Goal: Task Accomplishment & Management: Complete application form

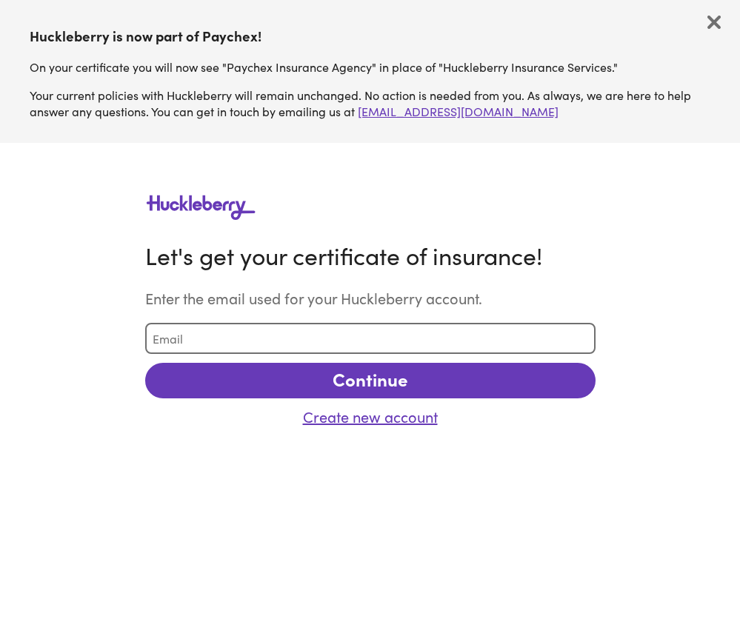
type input "d"
type input "[EMAIL_ADDRESS][DOMAIN_NAME]"
click at [318, 375] on button "Continue" at bounding box center [370, 380] width 450 height 35
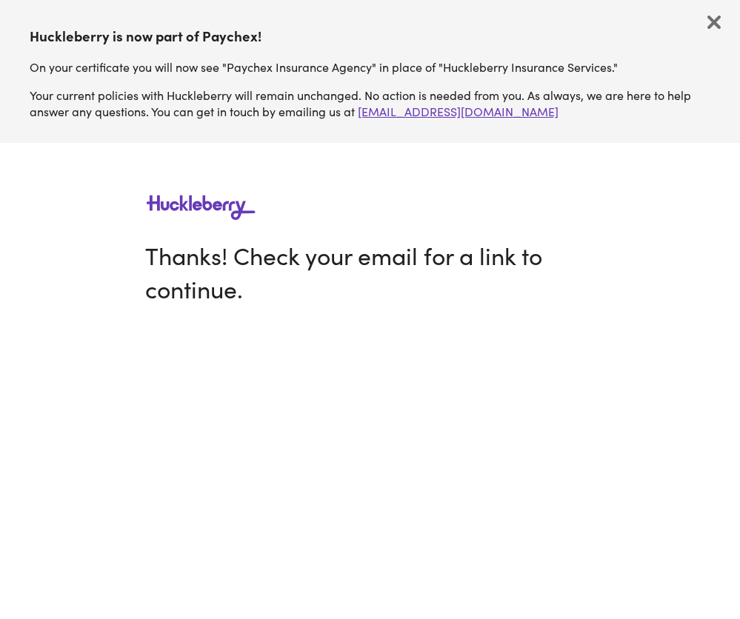
click at [714, 24] on img "button" at bounding box center [713, 22] width 13 height 13
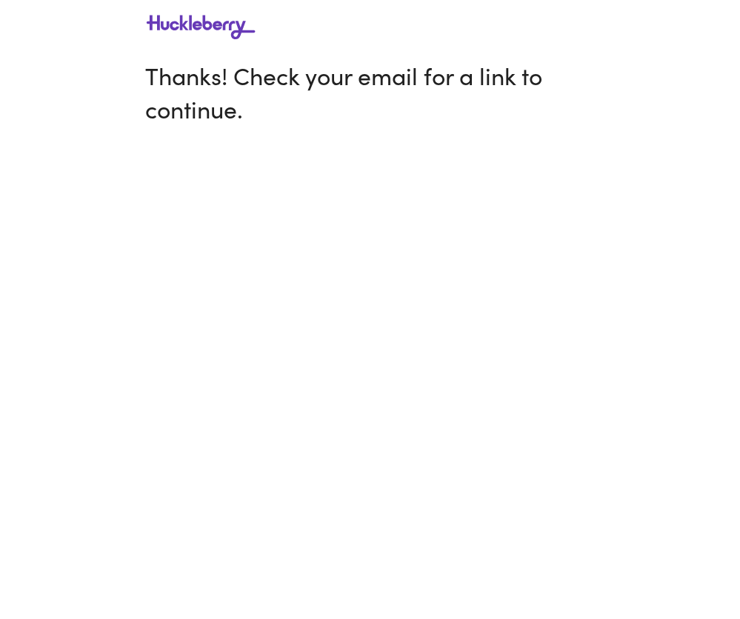
click at [348, 116] on h1 "Thanks! Check your email for a link to continue." at bounding box center [370, 91] width 450 height 67
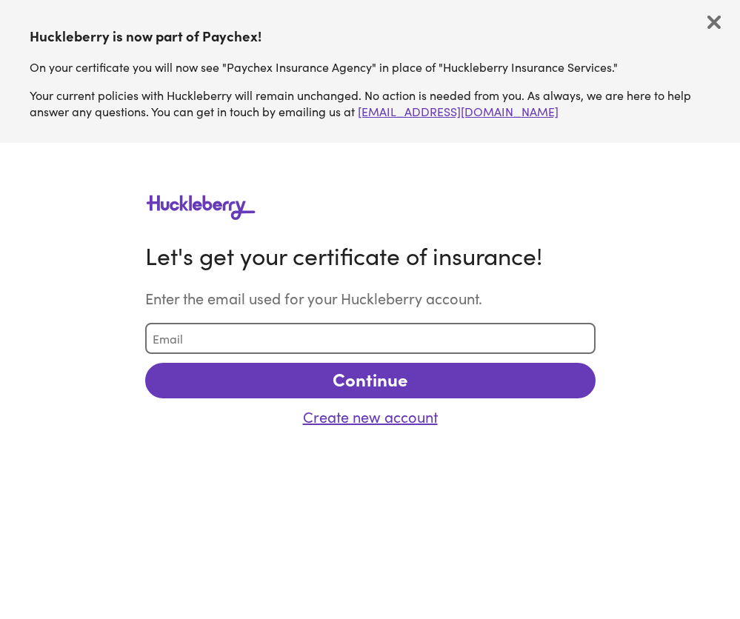
click at [335, 357] on main "Let's get your certificate of insurance! Enter the email used for your Hucklebe…" at bounding box center [370, 308] width 474 height 256
click at [359, 321] on main "Let's get your certificate of insurance! Enter the email used for your Hucklebe…" at bounding box center [370, 308] width 474 height 256
click at [344, 338] on input "email" at bounding box center [370, 338] width 450 height 31
type input "[PERSON_NAME][EMAIL_ADDRESS][DOMAIN_NAME]"
click at [349, 391] on button "Continue" at bounding box center [370, 380] width 450 height 35
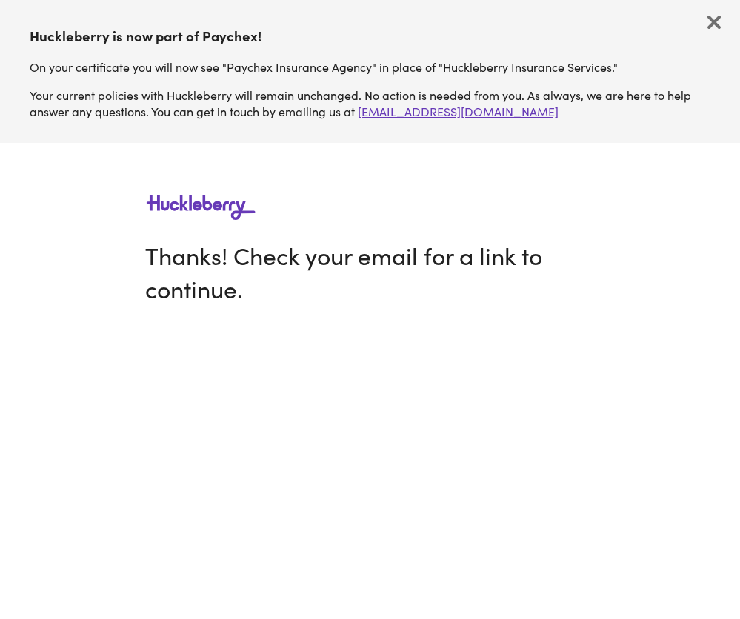
click at [713, 21] on img "button" at bounding box center [713, 22] width 13 height 13
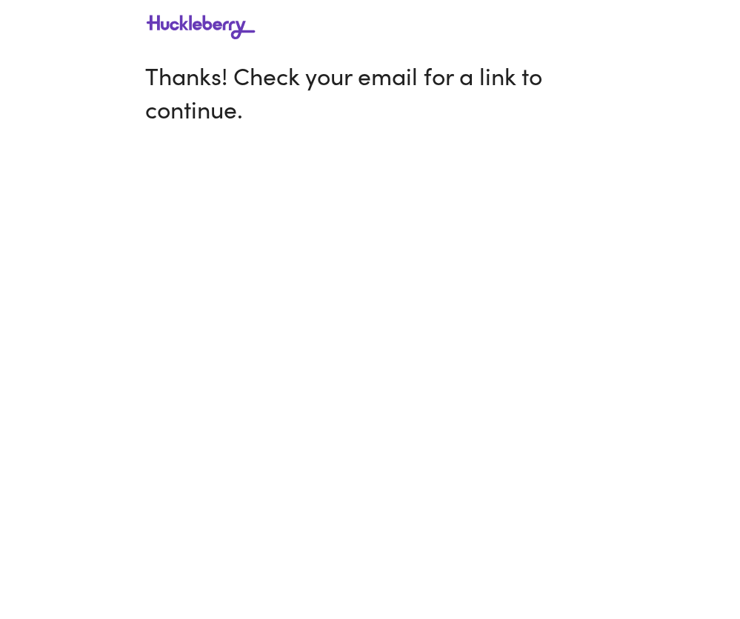
click at [318, 70] on h1 "Thanks! Check your email for a link to continue." at bounding box center [370, 91] width 450 height 67
